Goal: Task Accomplishment & Management: Manage account settings

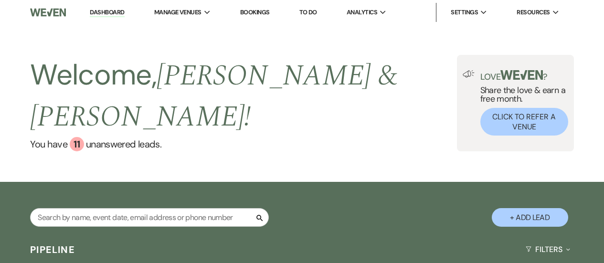
click at [143, 208] on input "text" at bounding box center [149, 217] width 239 height 19
type input "kk"
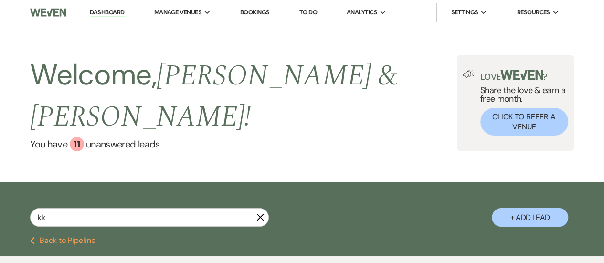
select select "5"
select select "6"
select select "8"
select select "1"
type input "[PERSON_NAME]"
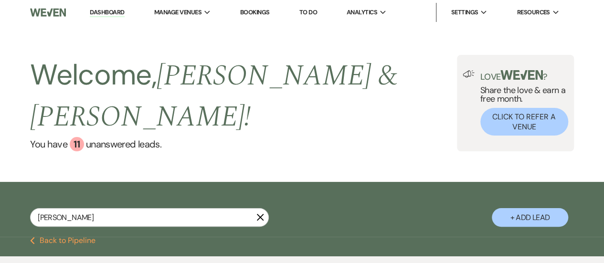
select select "5"
select select "8"
select select "4"
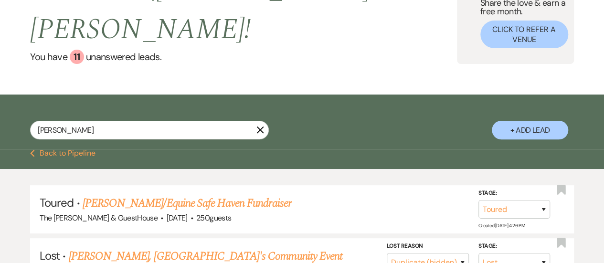
scroll to position [93, 0]
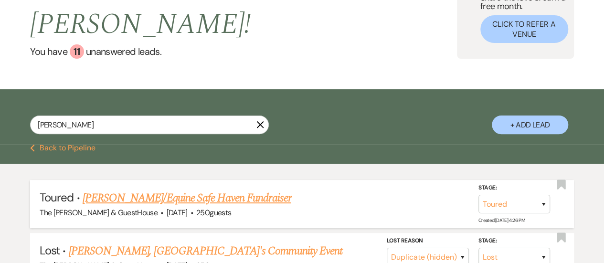
type input "[PERSON_NAME]"
click at [225, 190] on link "[PERSON_NAME]/Equine Safe Haven Fundraiser" at bounding box center [187, 198] width 209 height 17
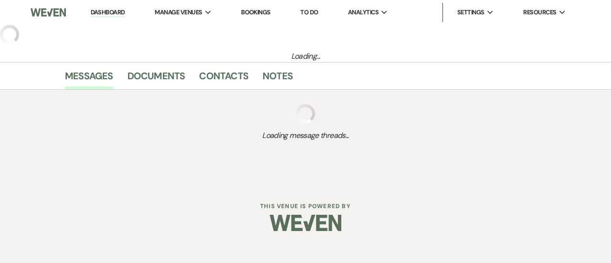
select select "5"
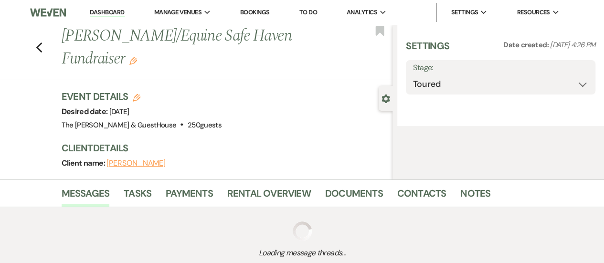
select select "6"
select select "20"
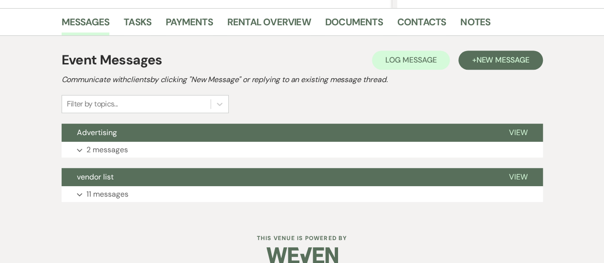
scroll to position [232, 0]
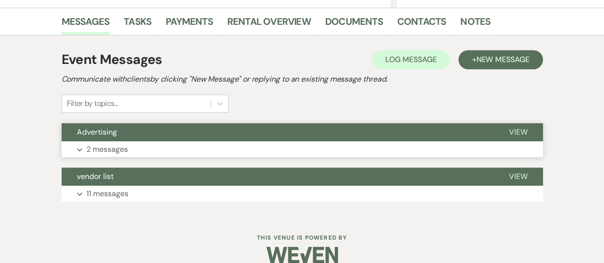
click at [89, 144] on p "2 messages" at bounding box center [107, 149] width 42 height 12
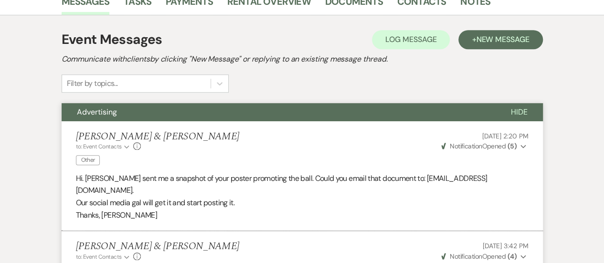
scroll to position [0, 0]
